Goal: Task Accomplishment & Management: Manage account settings

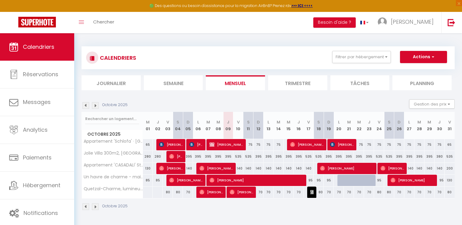
select select
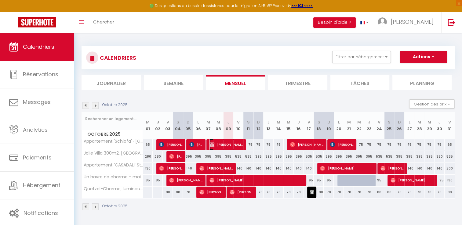
click at [236, 146] on span "[PERSON_NAME]" at bounding box center [227, 145] width 34 height 12
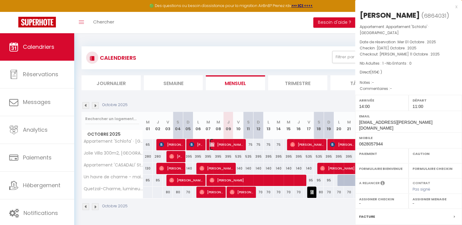
select select "OK"
select select "KO"
select select "0"
select select "1"
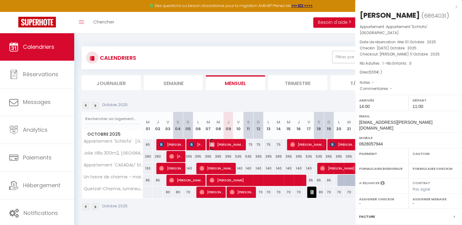
select select
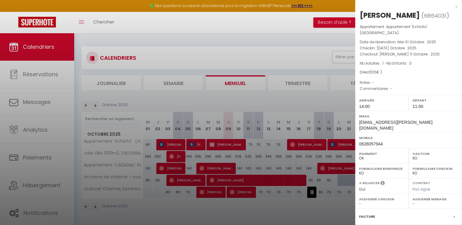
click at [451, 7] on div "x" at bounding box center [406, 6] width 102 height 7
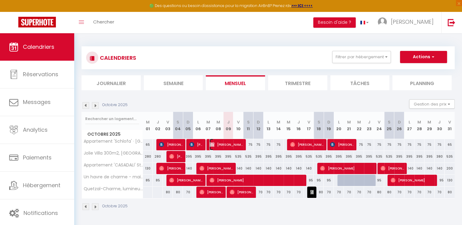
click at [227, 145] on span "[PERSON_NAME]" at bounding box center [227, 145] width 34 height 12
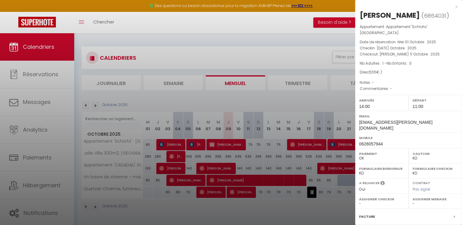
click at [452, 9] on div "x" at bounding box center [406, 6] width 102 height 7
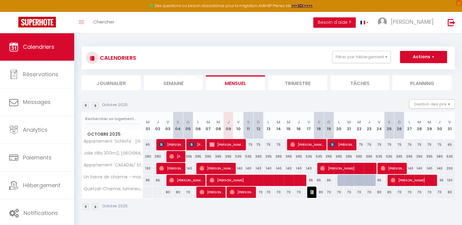
click at [94, 104] on img at bounding box center [95, 105] width 7 height 7
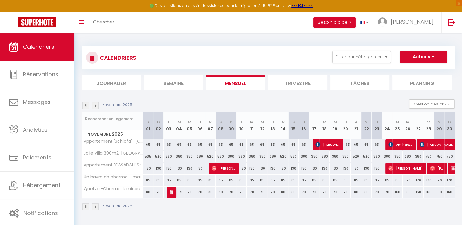
click at [85, 104] on img at bounding box center [85, 105] width 7 height 7
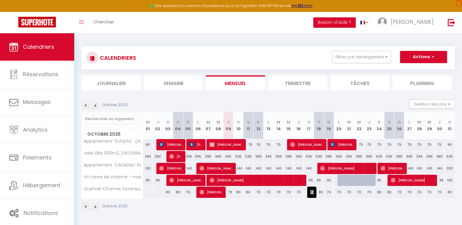
drag, startPoint x: 246, startPoint y: 141, endPoint x: 246, endPoint y: 241, distance: 100.5
click at [246, 225] on html "🟢 Des questions ou besoin d'assistance pour la migration AirBnB? Prenez rdv >>>…" at bounding box center [231, 112] width 462 height 225
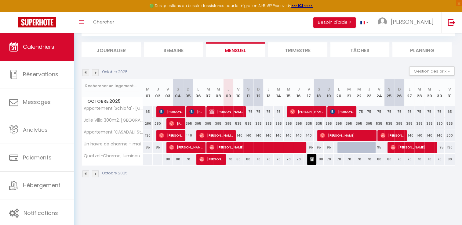
drag, startPoint x: 246, startPoint y: 241, endPoint x: 315, endPoint y: 199, distance: 81.6
click at [315, 199] on body "🟢 Des questions ou besoin d'assistance pour la migration AirBnB? Prenez rdv >>>…" at bounding box center [231, 112] width 462 height 225
click at [229, 113] on span "[PERSON_NAME]" at bounding box center [227, 112] width 34 height 12
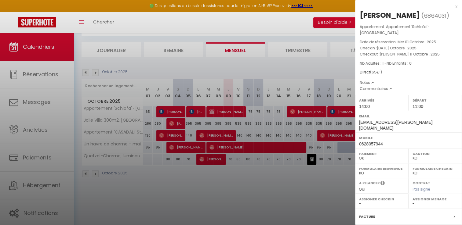
click at [453, 7] on div "x" at bounding box center [406, 6] width 102 height 7
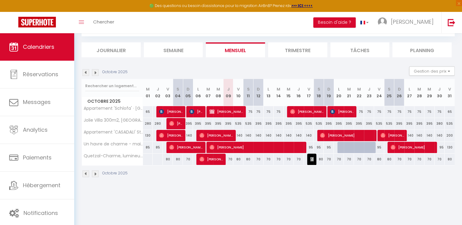
click at [95, 72] on img at bounding box center [95, 72] width 7 height 7
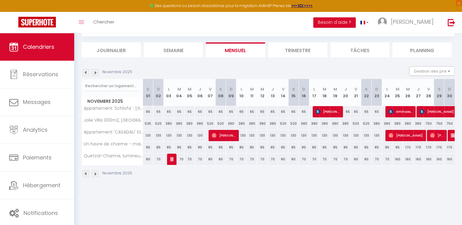
click at [86, 71] on img at bounding box center [85, 72] width 7 height 7
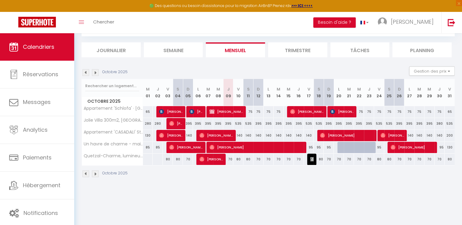
click at [96, 73] on img at bounding box center [95, 72] width 7 height 7
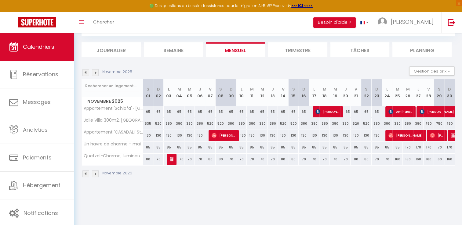
click at [82, 72] on div "Novembre 2025" at bounding box center [108, 72] width 53 height 7
click at [82, 72] on img at bounding box center [85, 72] width 7 height 7
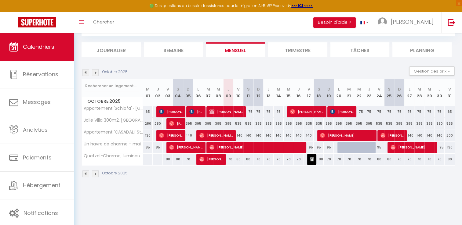
click at [97, 73] on img at bounding box center [95, 72] width 7 height 7
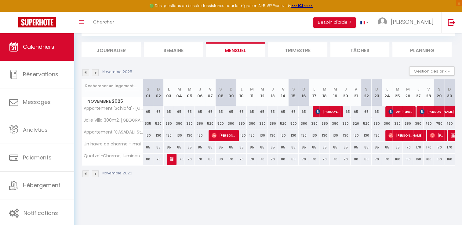
click at [97, 73] on img at bounding box center [95, 72] width 7 height 7
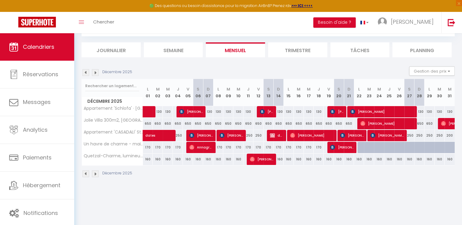
click at [87, 73] on img at bounding box center [85, 72] width 7 height 7
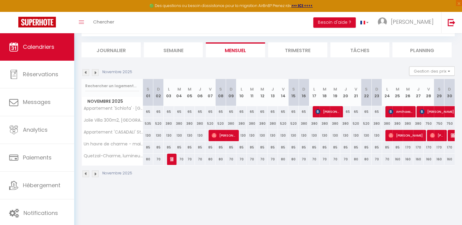
click at [87, 73] on img at bounding box center [85, 72] width 7 height 7
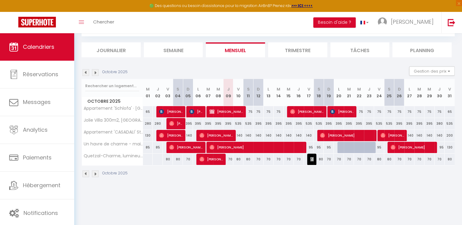
click at [356, 148] on div at bounding box center [359, 148] width 10 height 12
type input "95"
type input "Mer 22 Octobre 2025"
type input "Jeu 23 Octobre 2025"
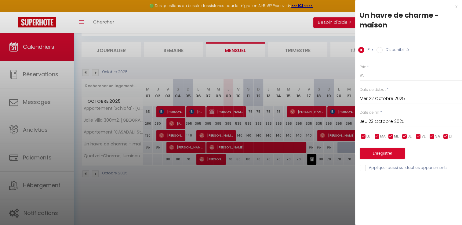
click at [455, 8] on div "x" at bounding box center [406, 6] width 102 height 7
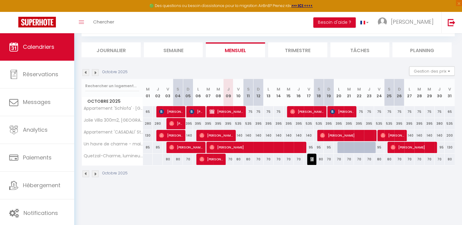
click at [349, 150] on div at bounding box center [353, 151] width 10 height 12
type input "95"
type input "[DATE] Octobre 2025"
type input "Mer 22 Octobre 2025"
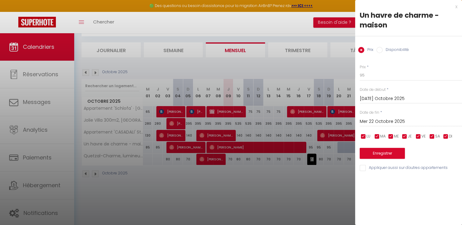
click at [457, 6] on div "x" at bounding box center [406, 6] width 102 height 7
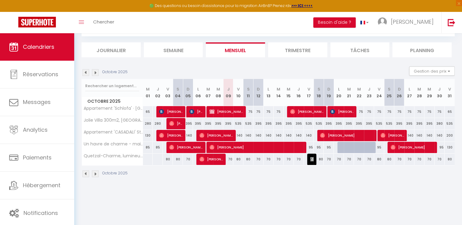
click at [95, 74] on img at bounding box center [95, 72] width 7 height 7
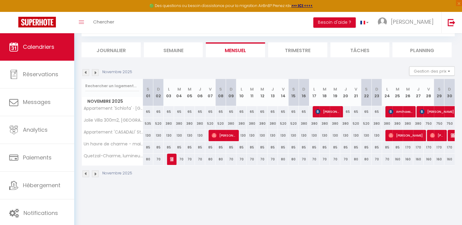
click at [95, 72] on img at bounding box center [95, 72] width 7 height 7
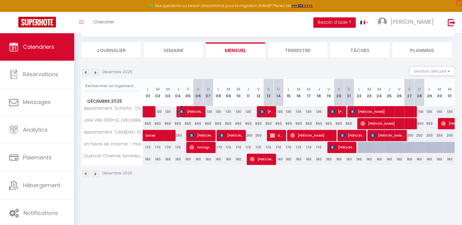
click at [202, 112] on span "[PERSON_NAME]" at bounding box center [191, 112] width 24 height 12
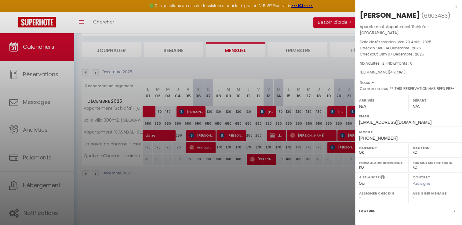
click at [451, 7] on div "x" at bounding box center [406, 6] width 102 height 7
